Goal: Task Accomplishment & Management: Manage account settings

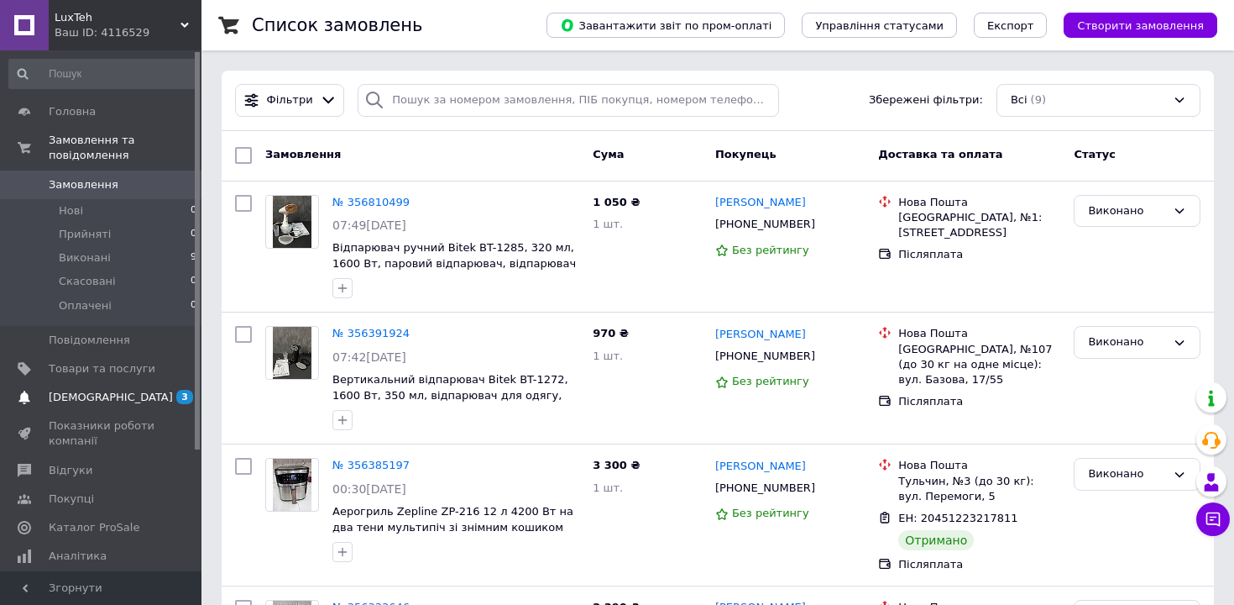
click at [115, 403] on span "[DEMOGRAPHIC_DATA]" at bounding box center [102, 397] width 107 height 15
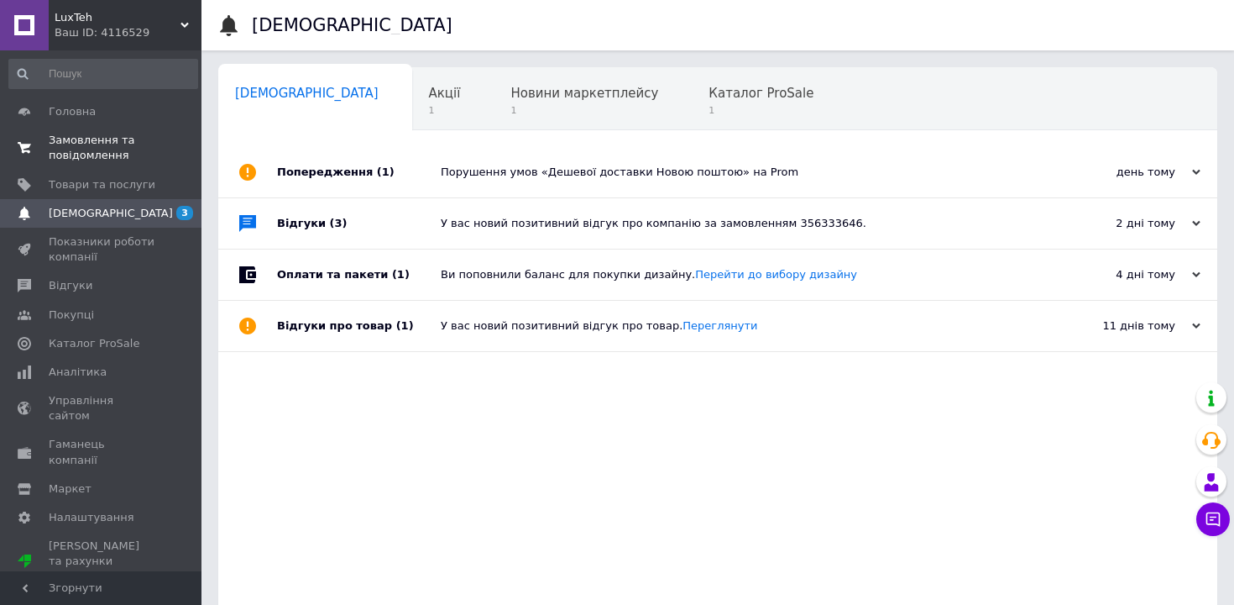
click at [114, 144] on span "Замовлення та повідомлення" at bounding box center [102, 148] width 107 height 30
